Goal: Navigation & Orientation: Find specific page/section

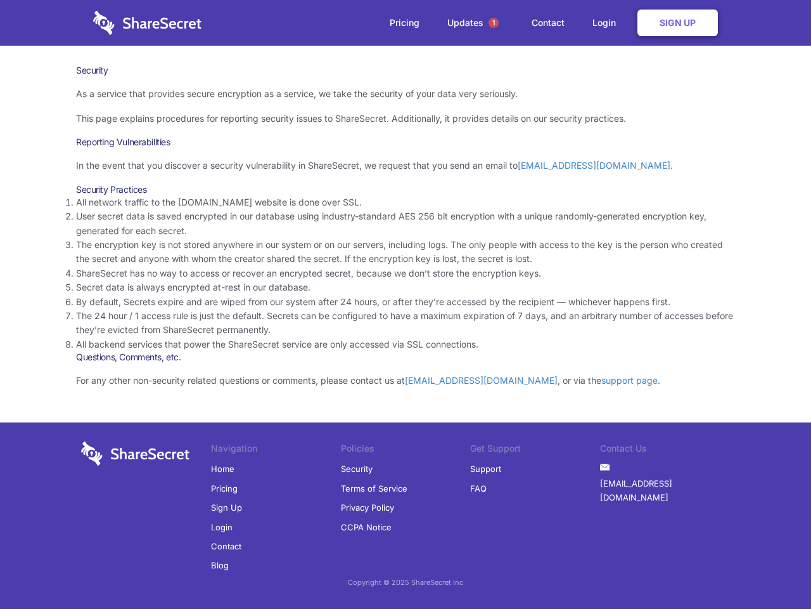
click at [406, 304] on li "By default, Secrets expire and are wiped from our system after 24 hours, or aft…" at bounding box center [405, 302] width 659 height 14
click at [494, 23] on span "1" at bounding box center [494, 23] width 10 height 10
